Goal: Task Accomplishment & Management: Manage account settings

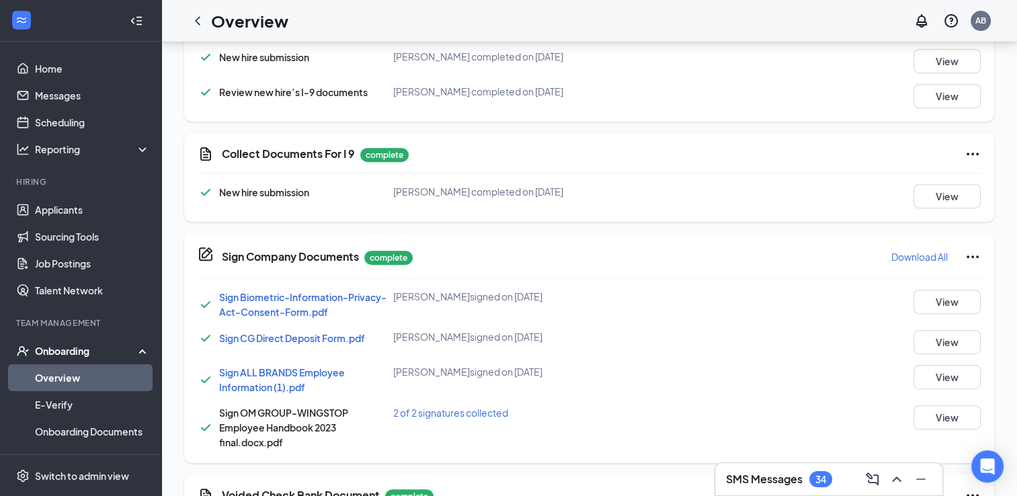
scroll to position [651, 0]
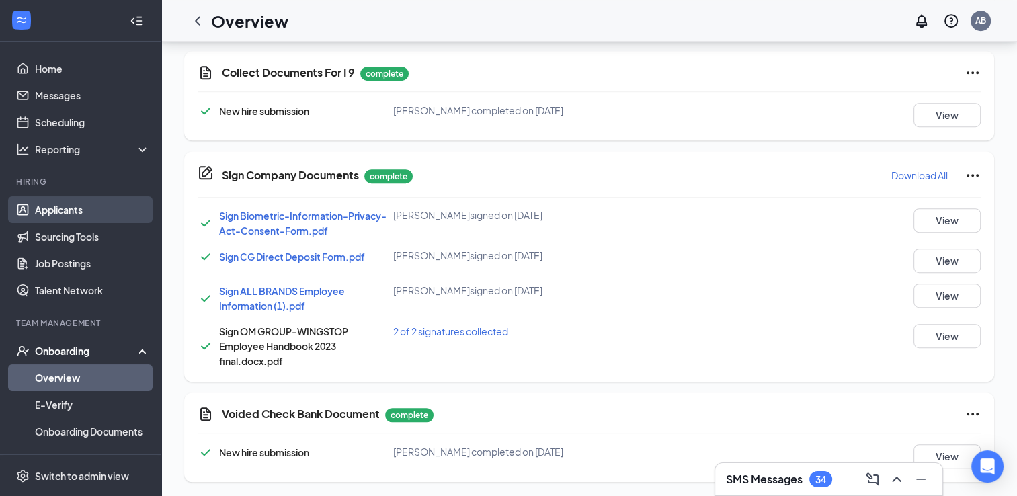
click at [102, 205] on link "Applicants" at bounding box center [92, 209] width 115 height 27
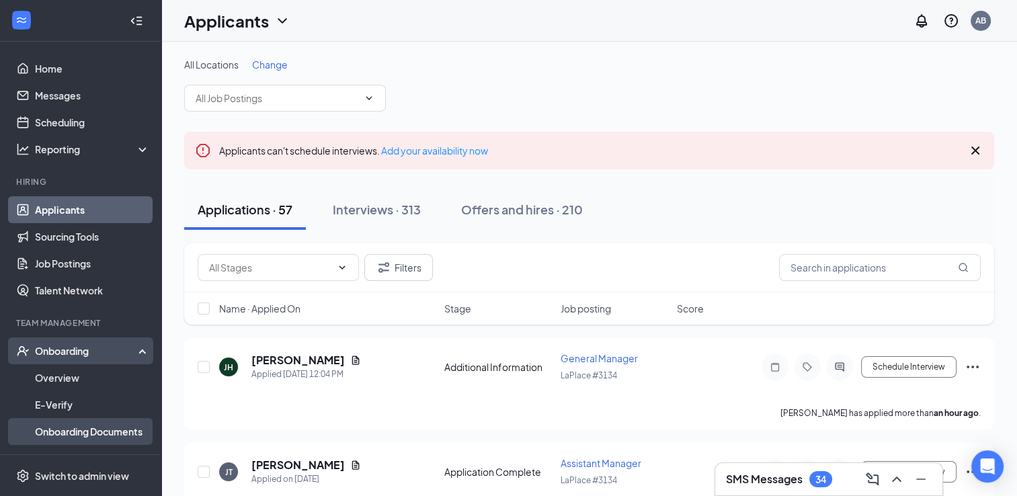
click at [87, 426] on link "Onboarding Documents" at bounding box center [92, 431] width 115 height 27
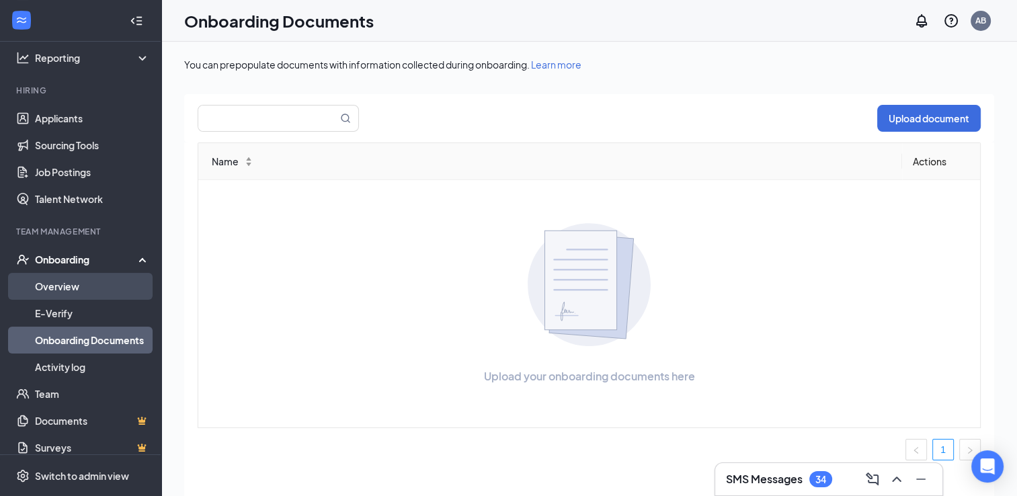
scroll to position [102, 0]
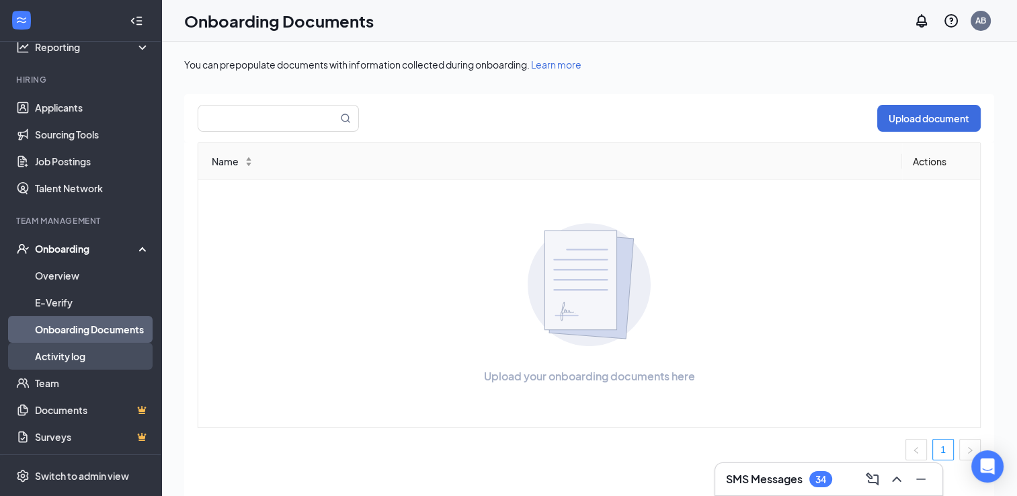
click at [85, 350] on link "Activity log" at bounding box center [92, 356] width 115 height 27
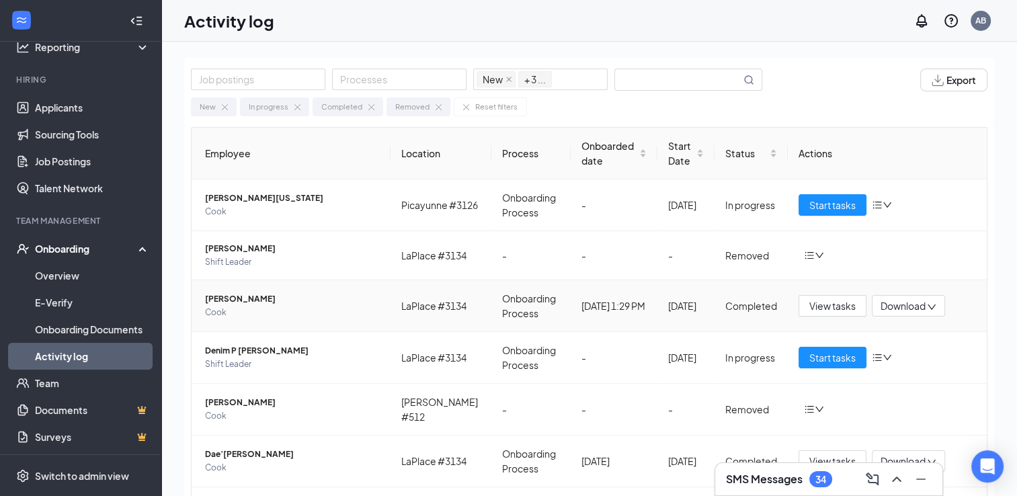
click at [887, 313] on span "Download" at bounding box center [903, 306] width 45 height 14
click at [839, 378] on div "Download files" at bounding box center [857, 371] width 145 height 16
click at [909, 311] on span "Download" at bounding box center [903, 306] width 45 height 14
click at [851, 366] on div "Download files" at bounding box center [857, 371] width 145 height 16
click at [44, 102] on link "Applicants" at bounding box center [92, 107] width 115 height 27
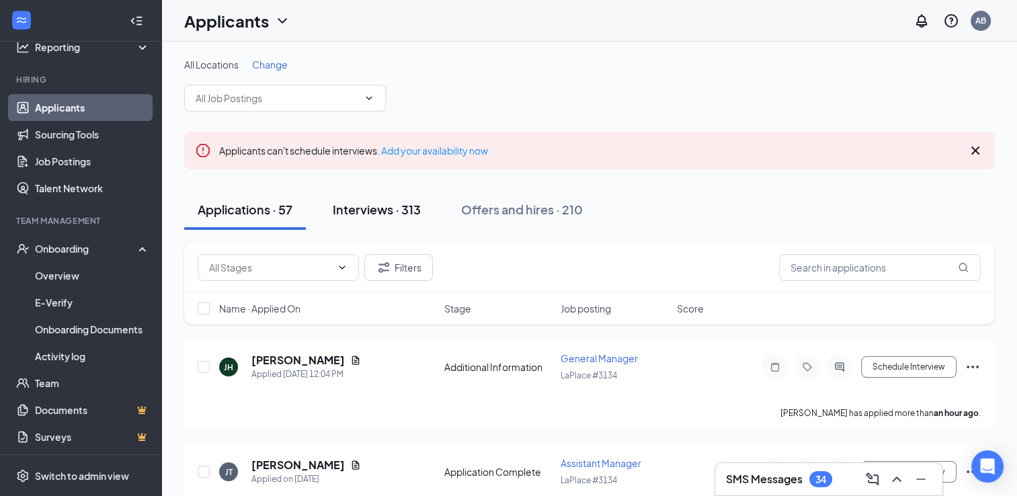
click at [372, 210] on div "Interviews · 313" at bounding box center [377, 209] width 88 height 17
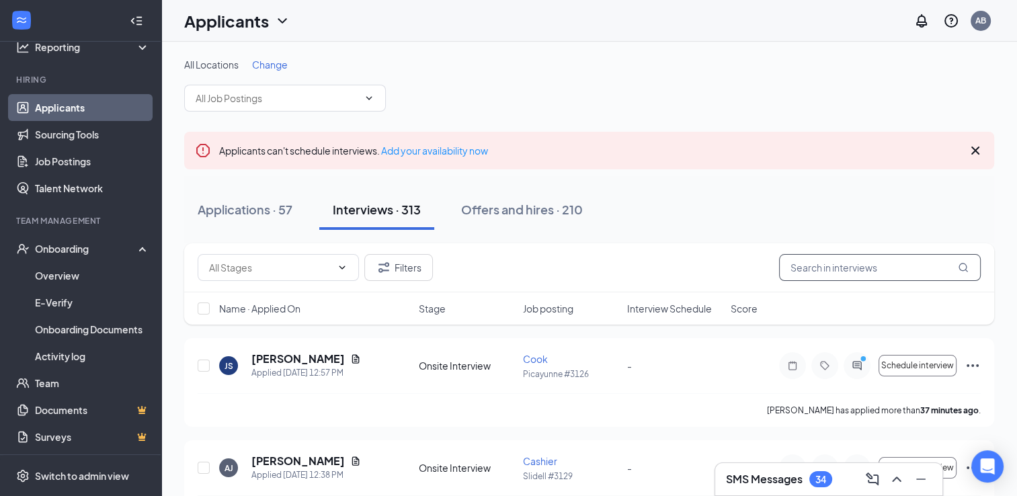
click at [873, 261] on input "text" at bounding box center [880, 267] width 202 height 27
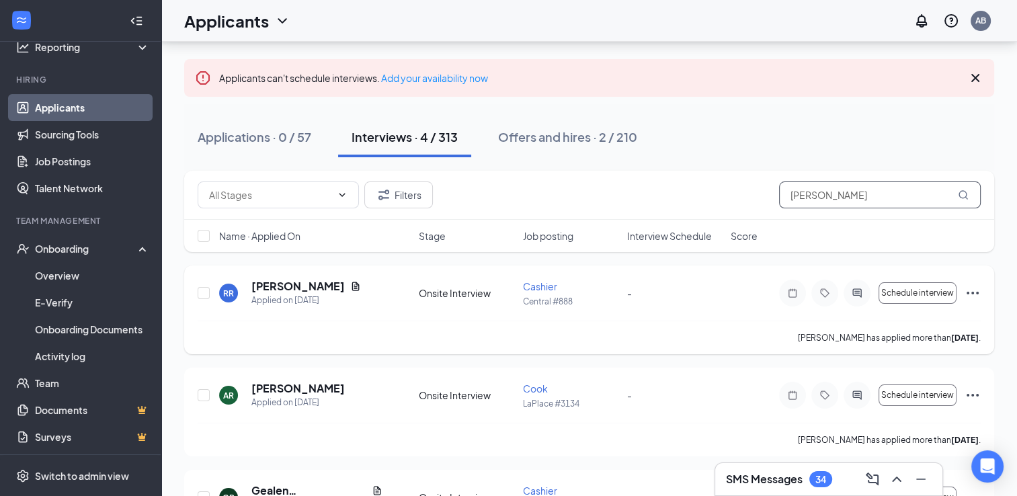
scroll to position [83, 0]
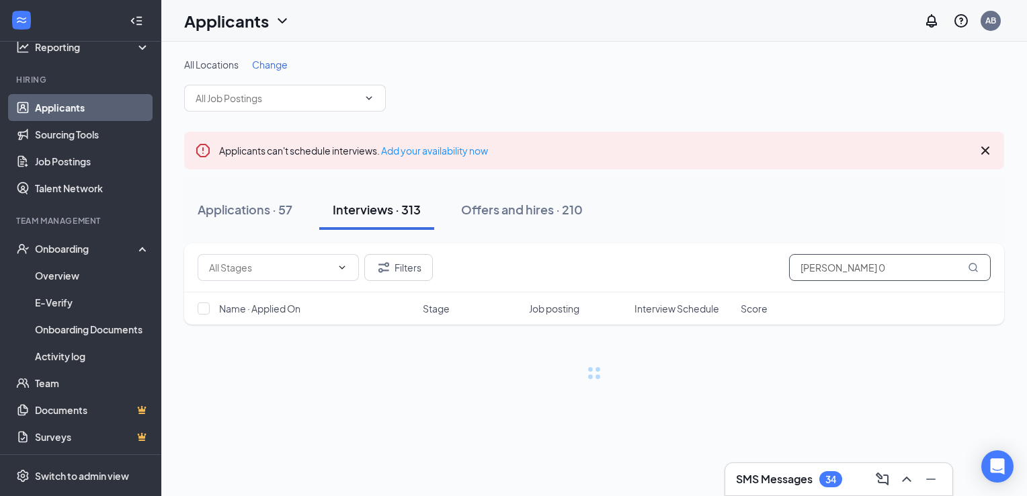
type input "[PERSON_NAME] 0"
